Goal: Transaction & Acquisition: Purchase product/service

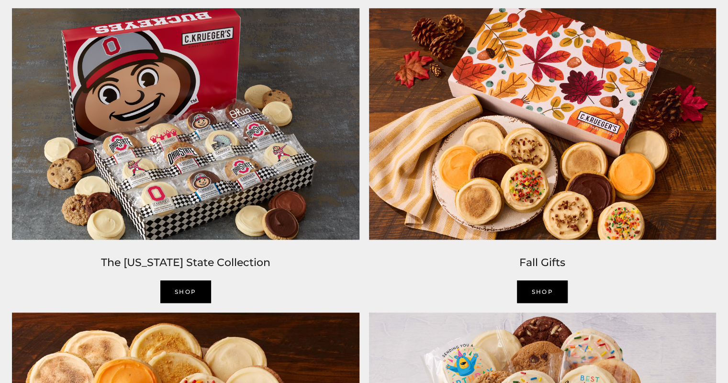
scroll to position [768, 0]
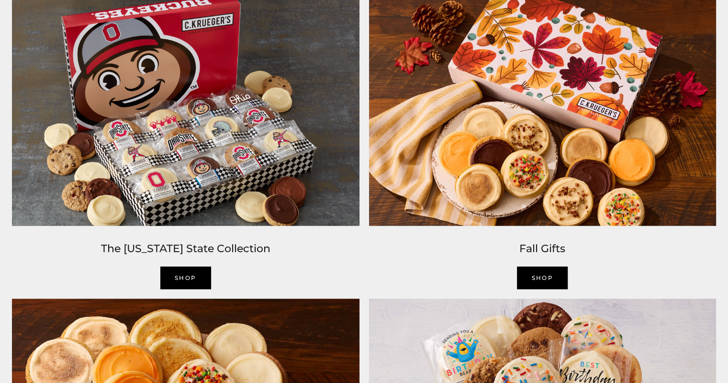
click at [539, 281] on link "SHOP" at bounding box center [542, 277] width 51 height 23
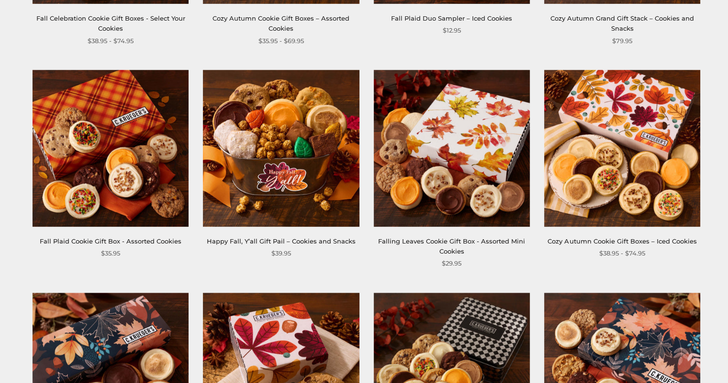
scroll to position [365, 0]
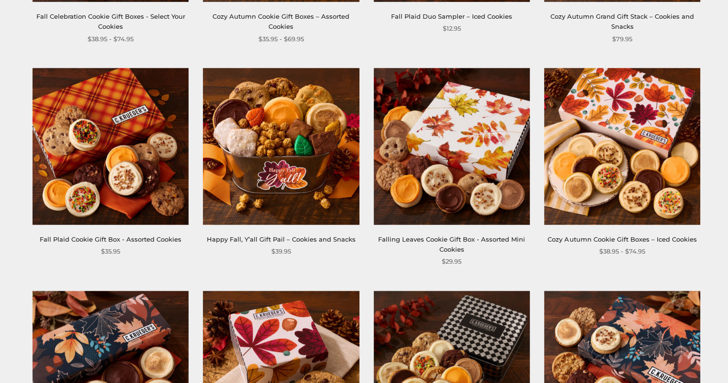
click at [138, 199] on img at bounding box center [111, 146] width 156 height 156
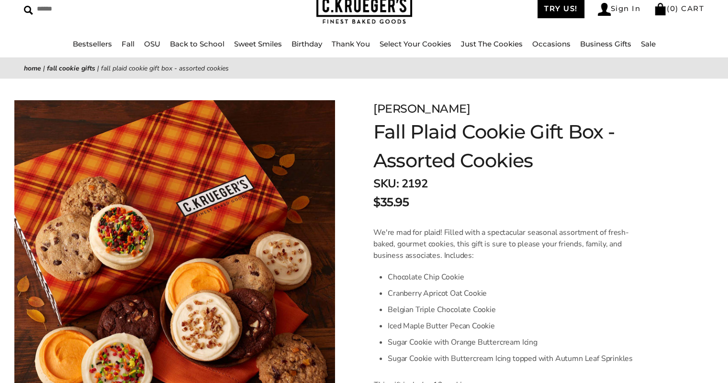
scroll to position [45, 0]
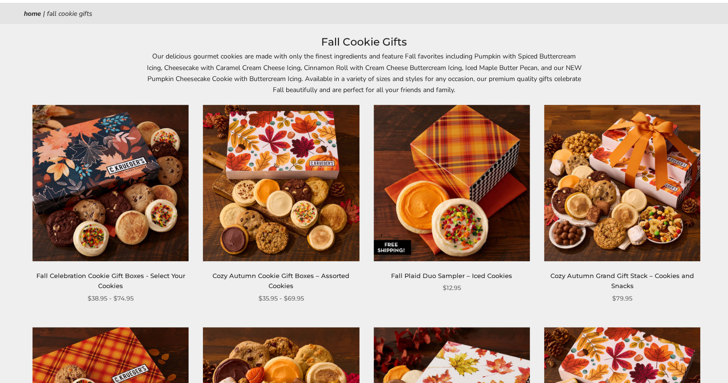
scroll to position [108, 0]
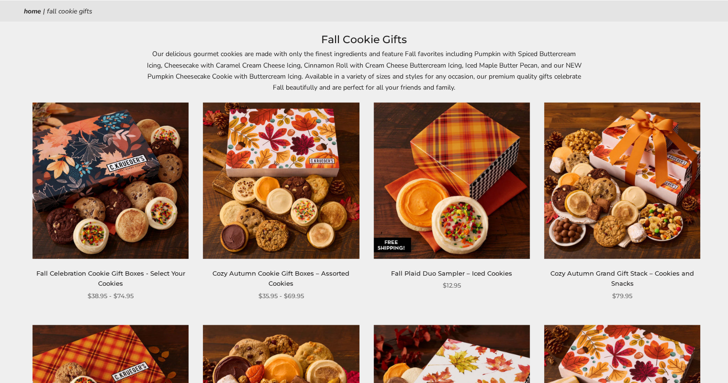
click at [280, 237] on img at bounding box center [281, 180] width 156 height 156
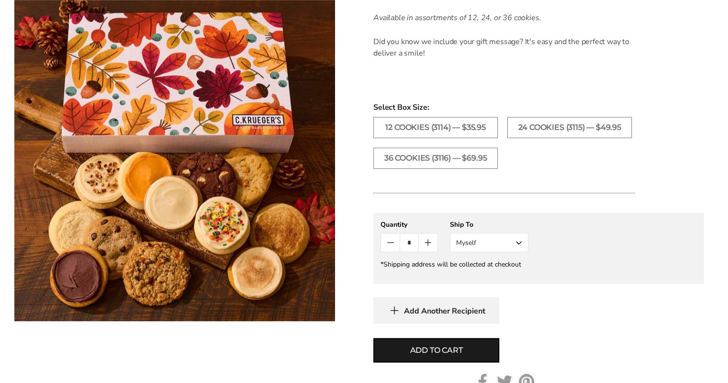
scroll to position [593, 0]
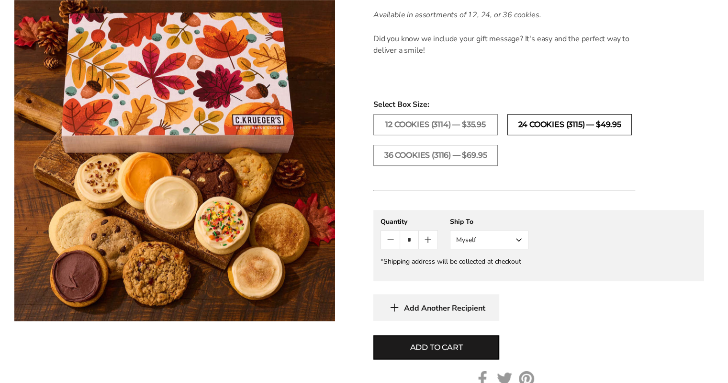
click at [580, 127] on label "24 COOKIES (3115) — $49.95" at bounding box center [569, 124] width 124 height 21
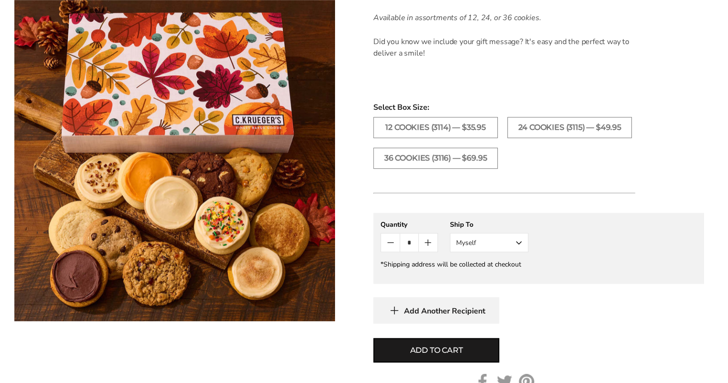
scroll to position [576, 0]
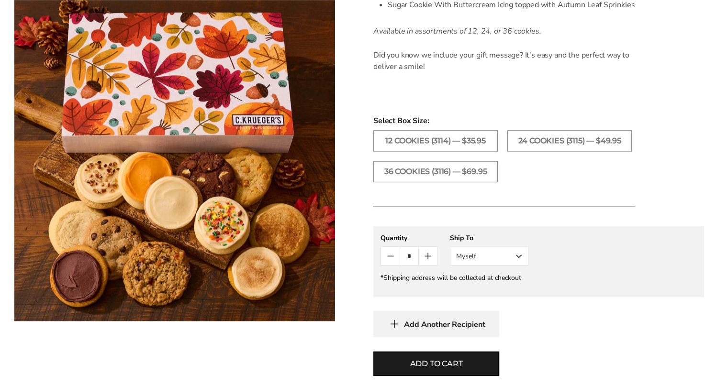
click at [519, 259] on button "Myself" at bounding box center [489, 255] width 79 height 19
click at [502, 293] on button "Other Recipient" at bounding box center [490, 290] width 78 height 17
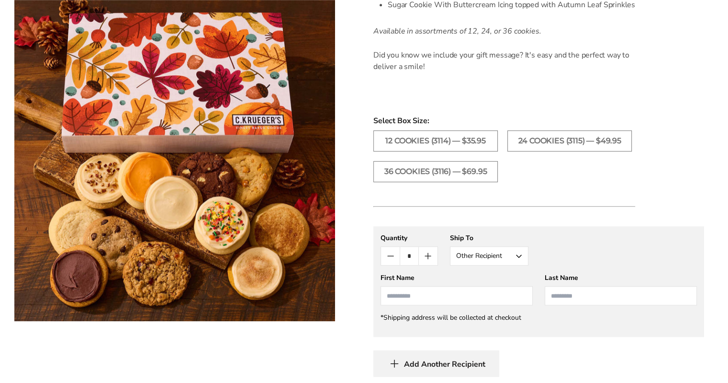
click at [459, 294] on input "First Name" at bounding box center [457, 295] width 152 height 19
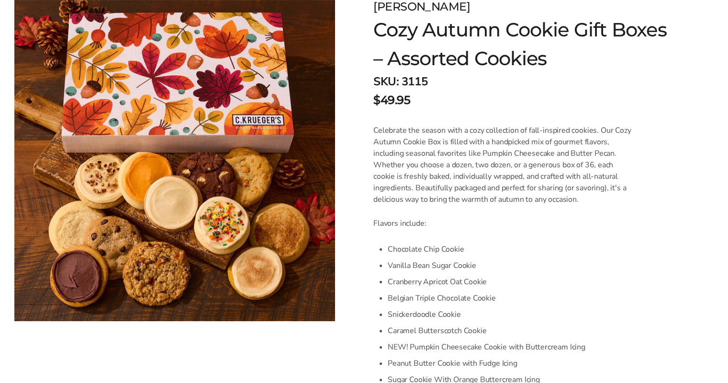
scroll to position [152, 0]
